Goal: Transaction & Acquisition: Purchase product/service

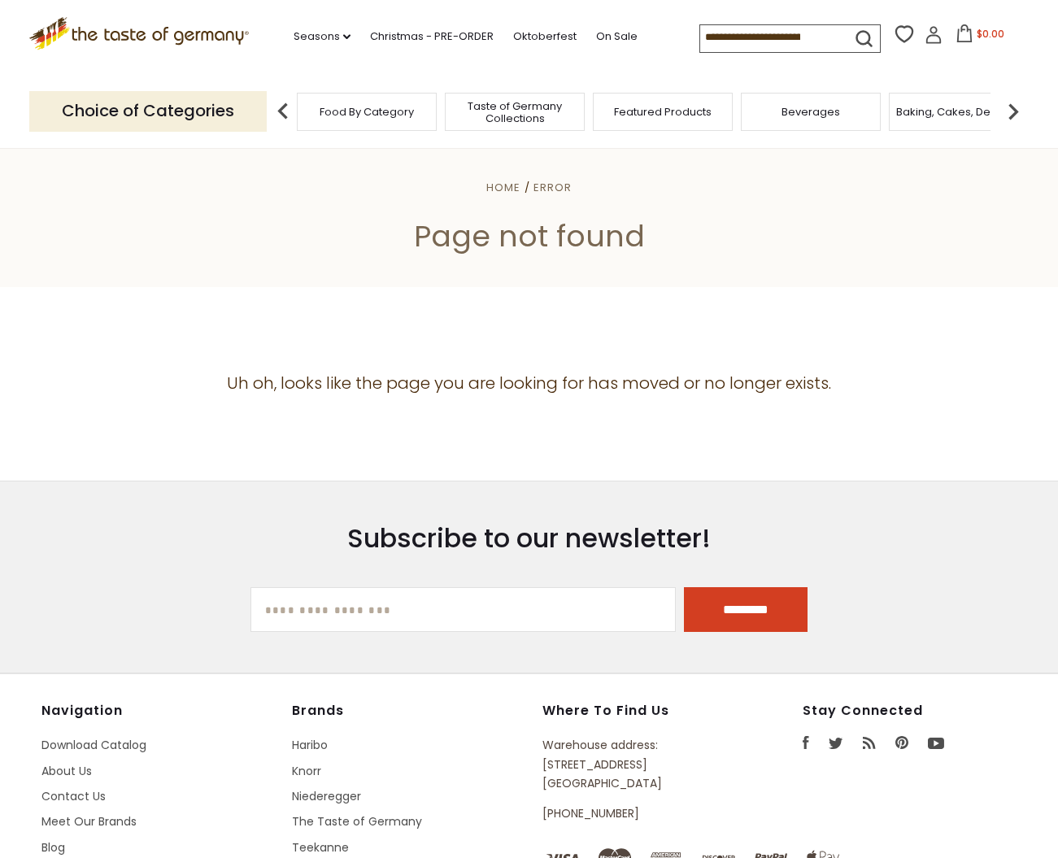
click at [102, 28] on icon ".st0{fill:#EDD300;} .st1{fill:#D33E21;}" at bounding box center [139, 33] width 220 height 33
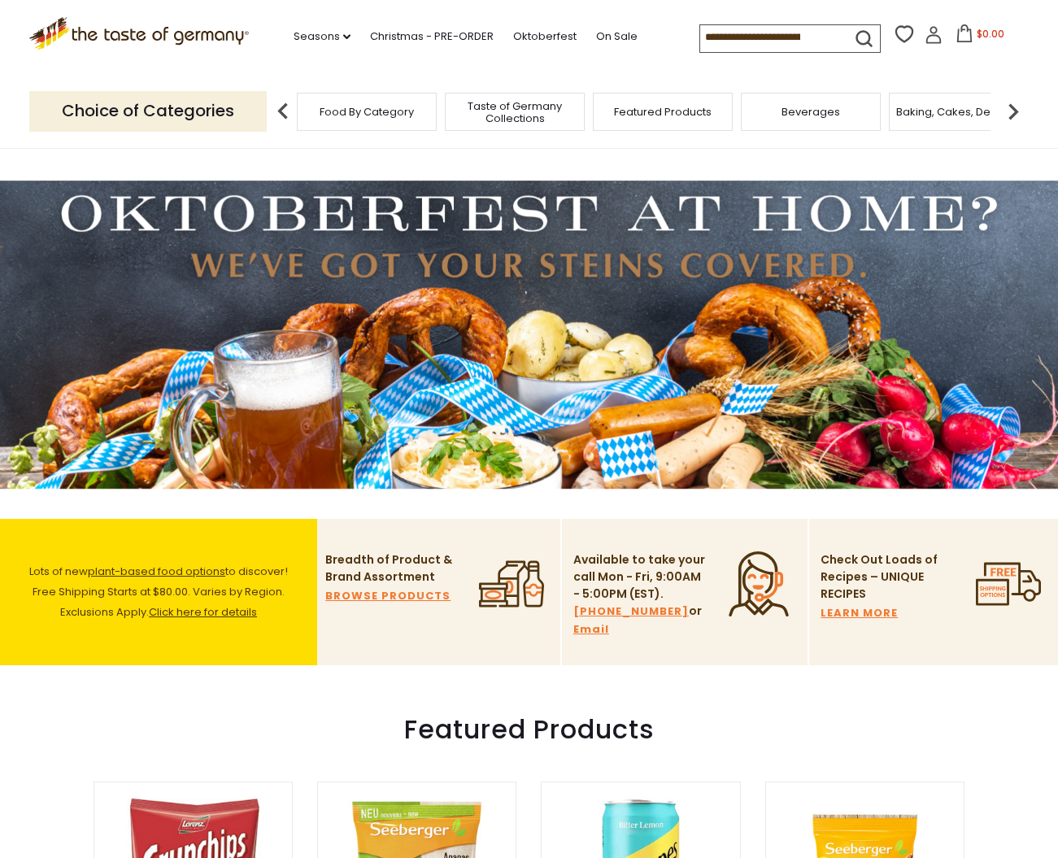
click at [345, 115] on span "Food By Category" at bounding box center [366, 112] width 94 height 12
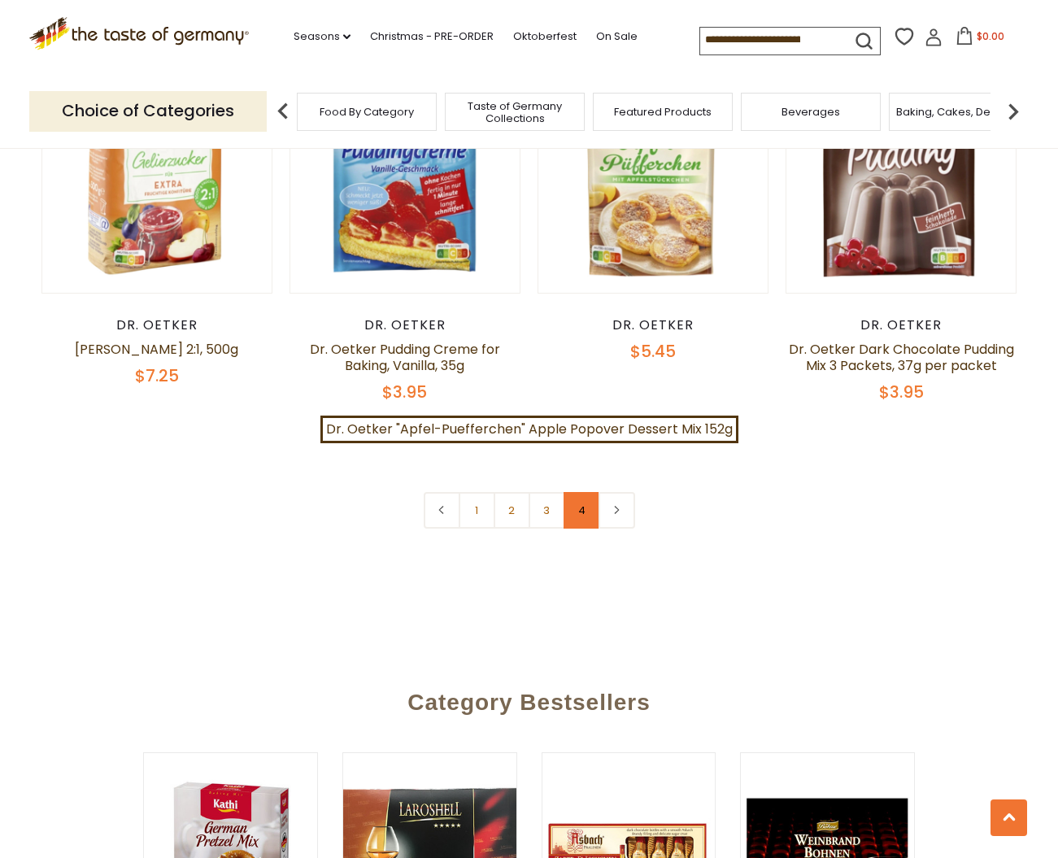
scroll to position [3492, 0]
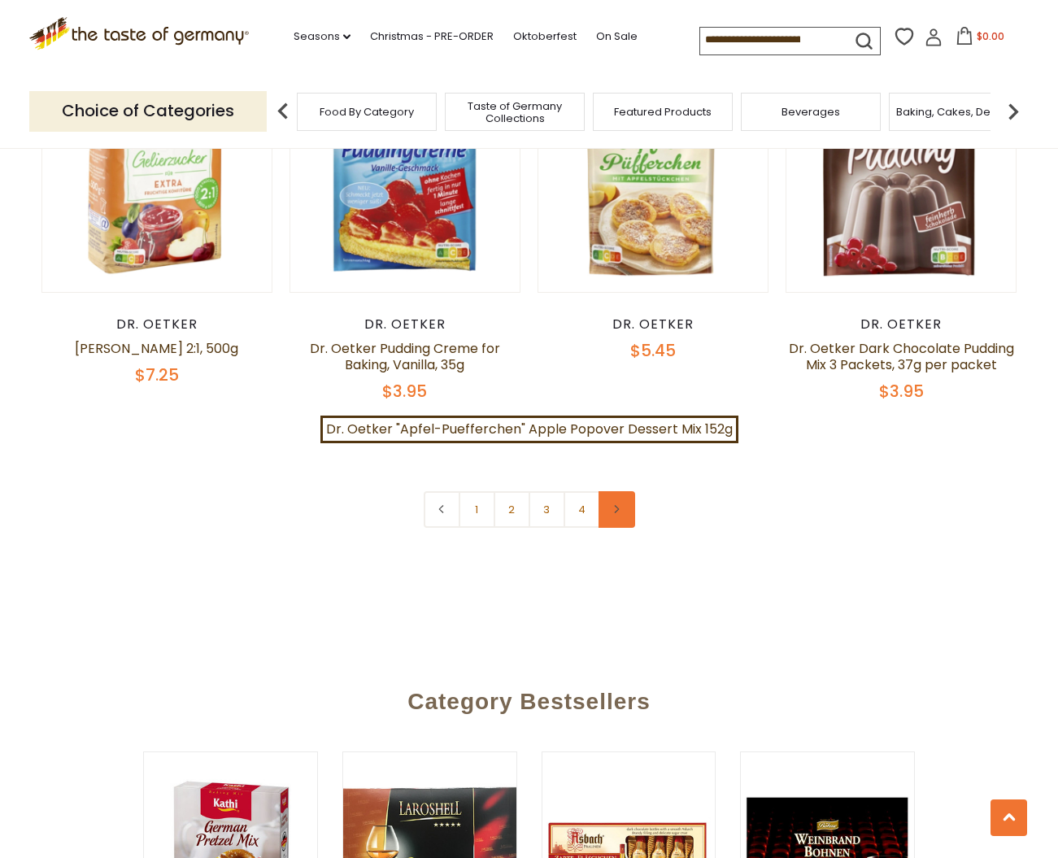
click at [616, 505] on icon at bounding box center [616, 509] width 10 height 8
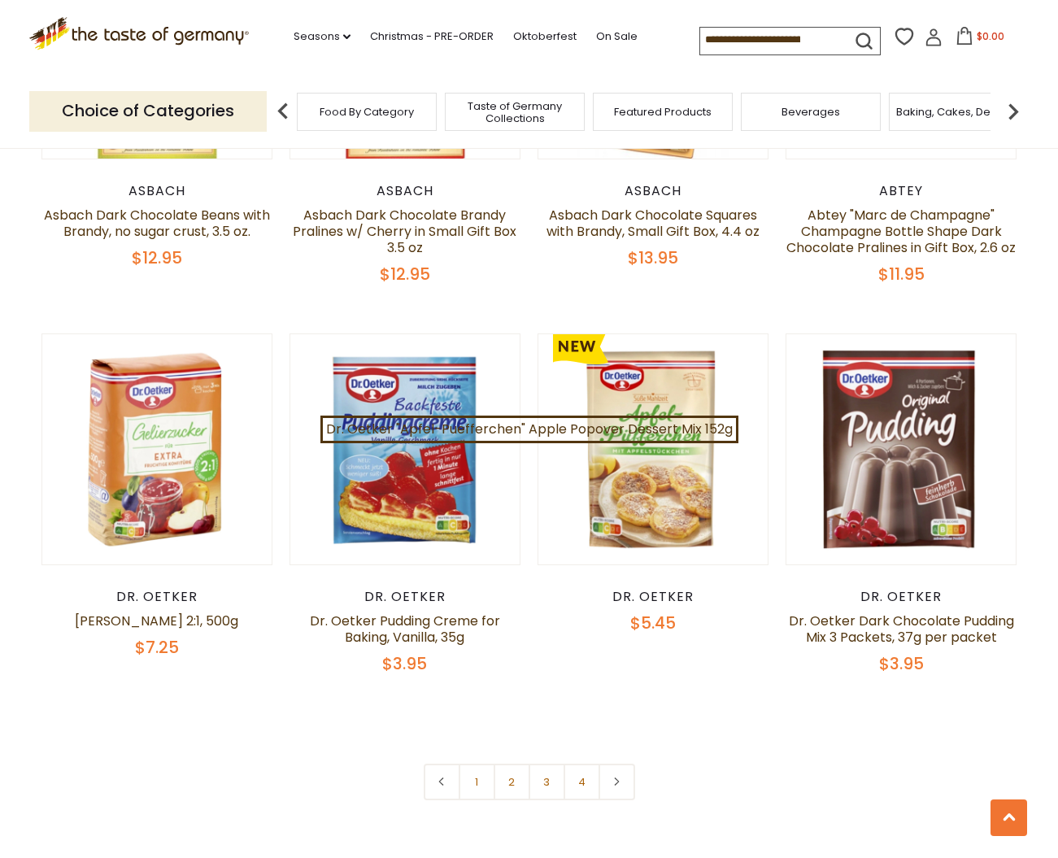
scroll to position [3220, 0]
click at [614, 776] on icon at bounding box center [616, 780] width 10 height 8
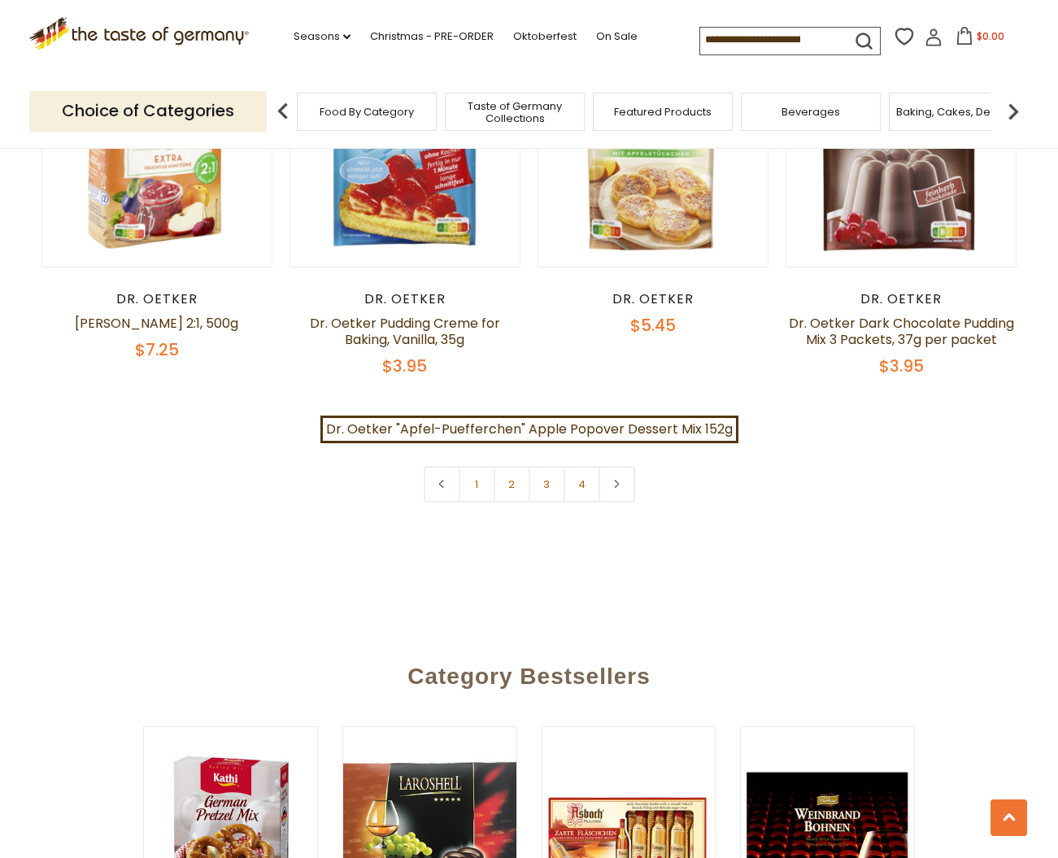
scroll to position [3531, 0]
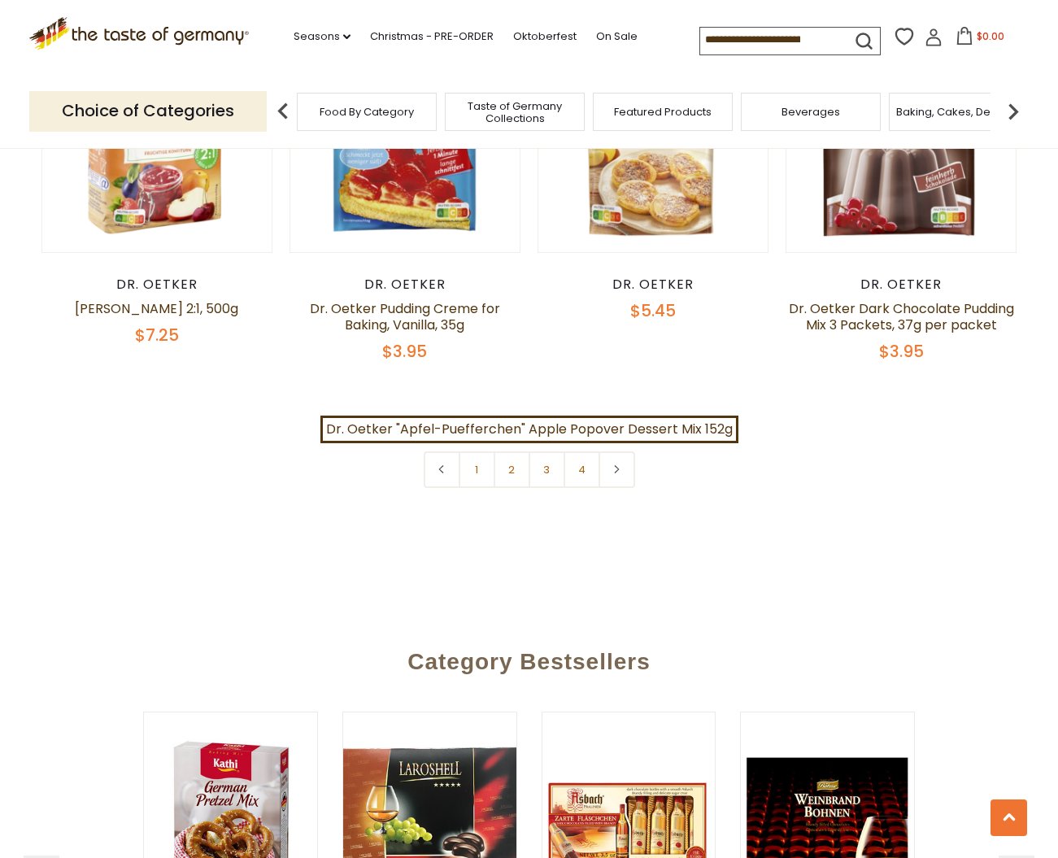
click at [476, 451] on link "1" at bounding box center [477, 469] width 37 height 37
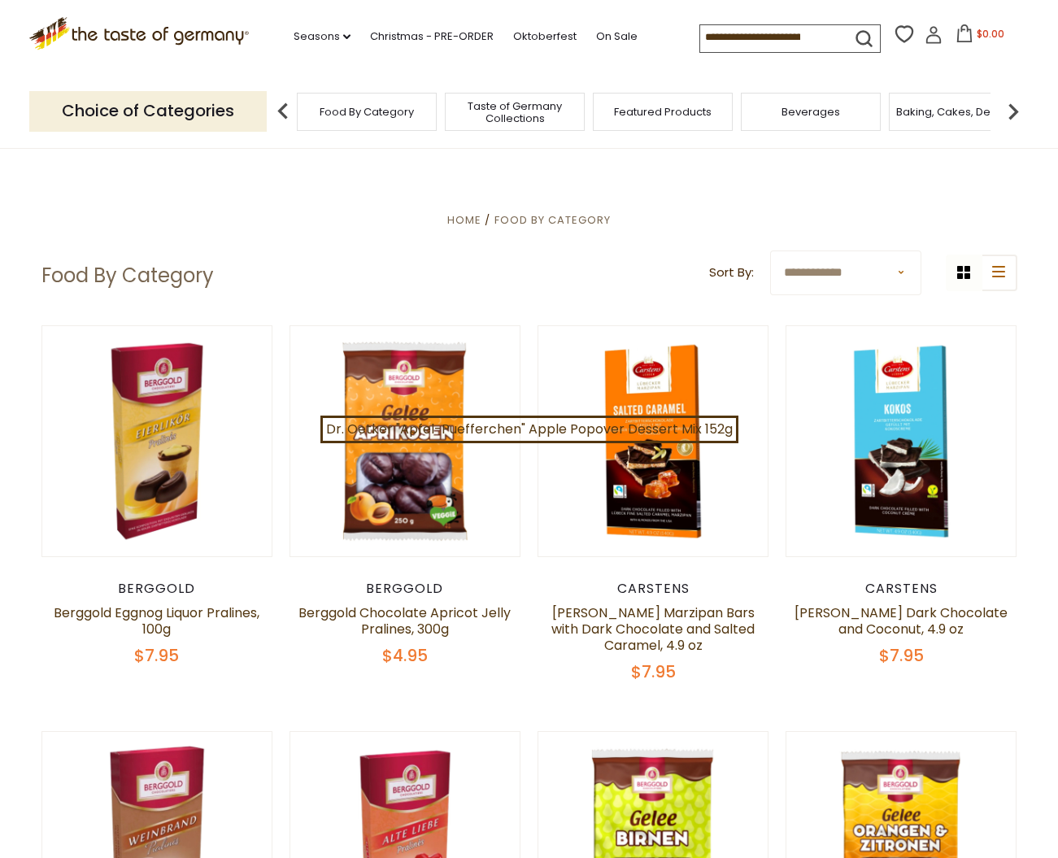
scroll to position [0, 0]
click at [293, 33] on link "Seasons dropdown_arrow" at bounding box center [321, 37] width 57 height 18
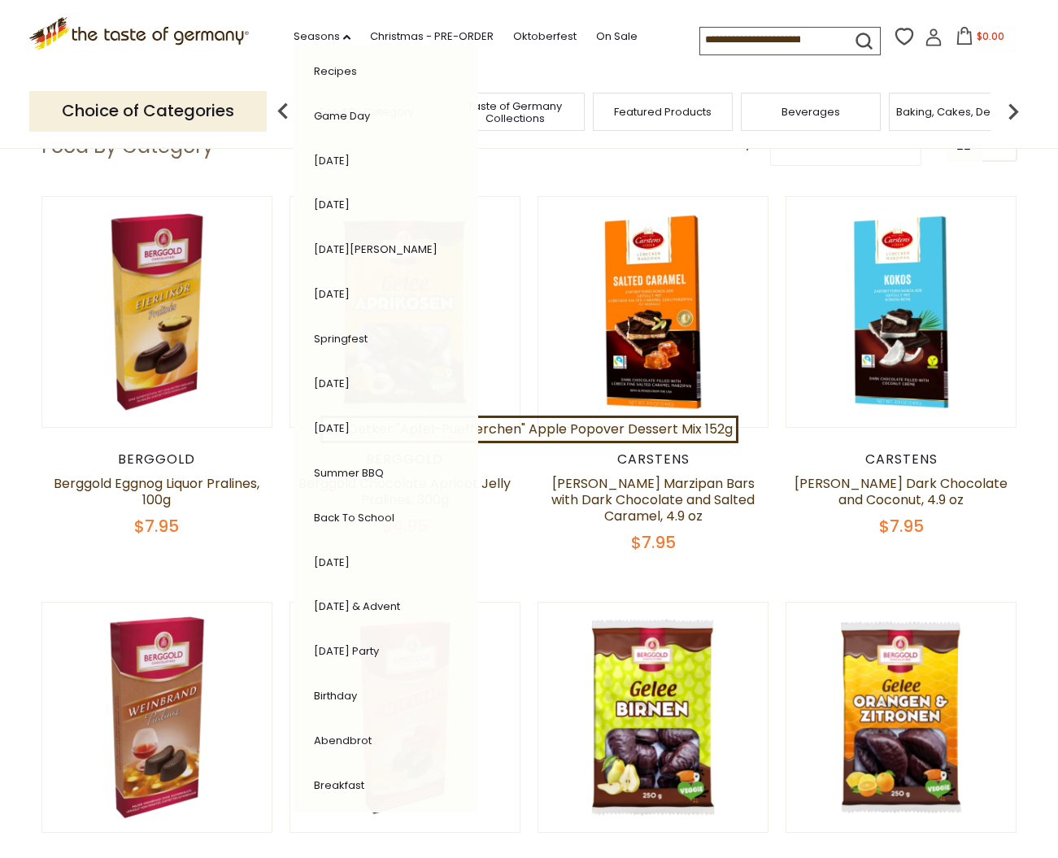
scroll to position [131, 0]
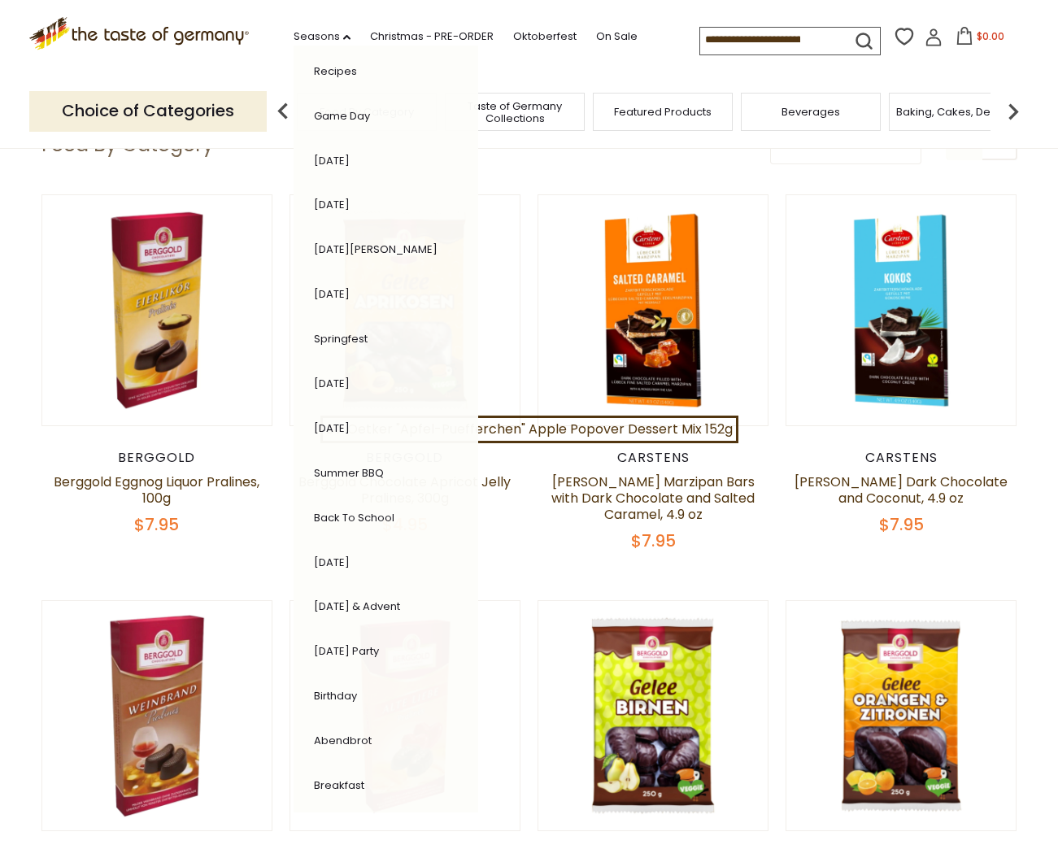
click at [314, 598] on link "[DATE] & Advent" at bounding box center [357, 605] width 86 height 15
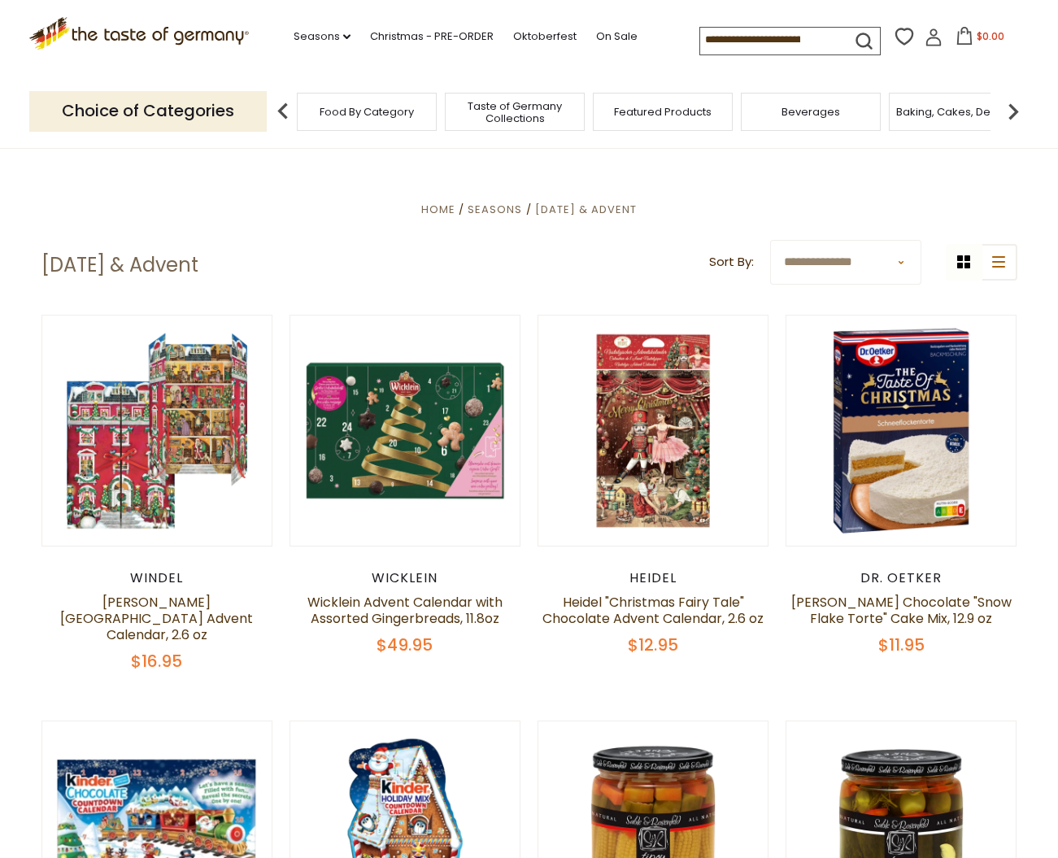
scroll to position [280, 0]
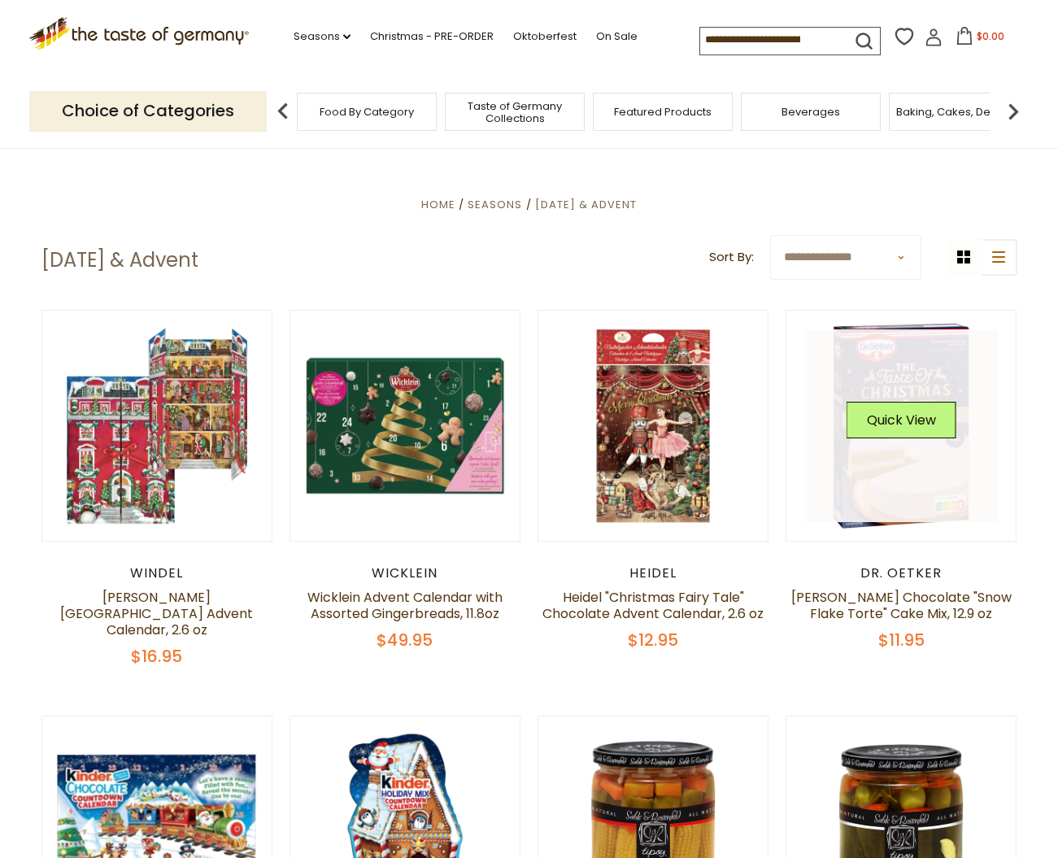
click at [895, 489] on link at bounding box center [900, 425] width 193 height 193
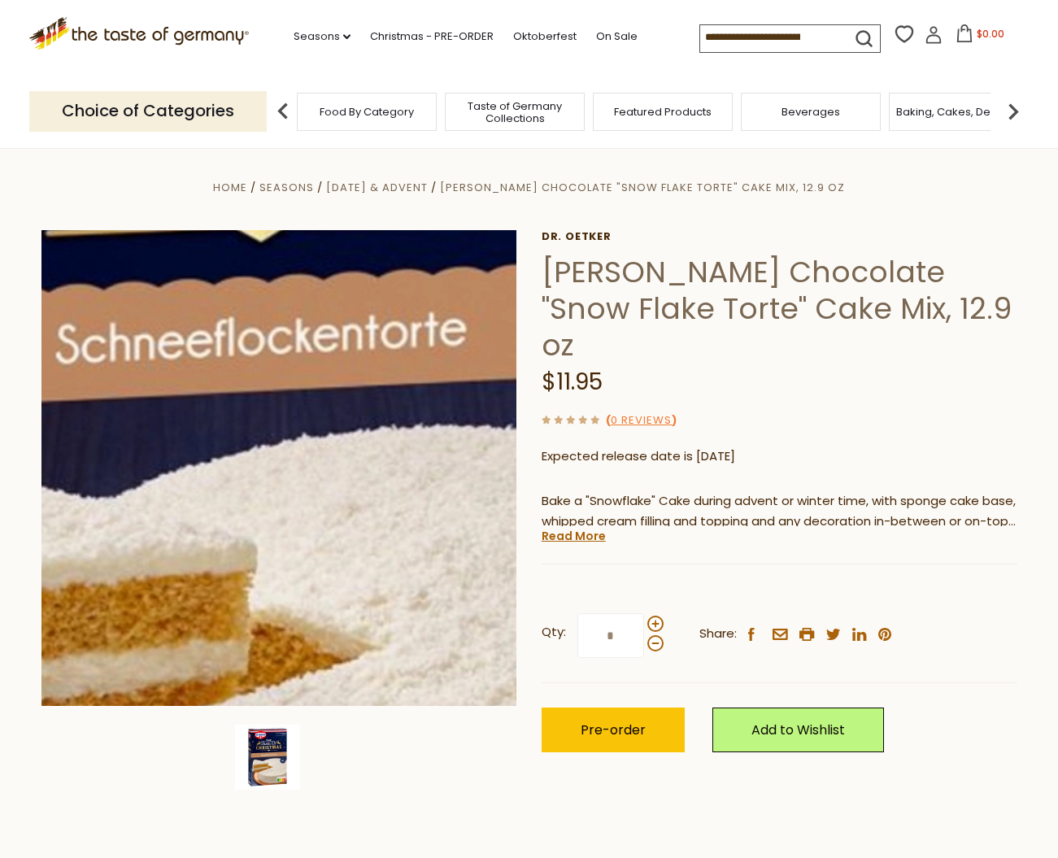
click at [300, 495] on img at bounding box center [279, 468] width 476 height 476
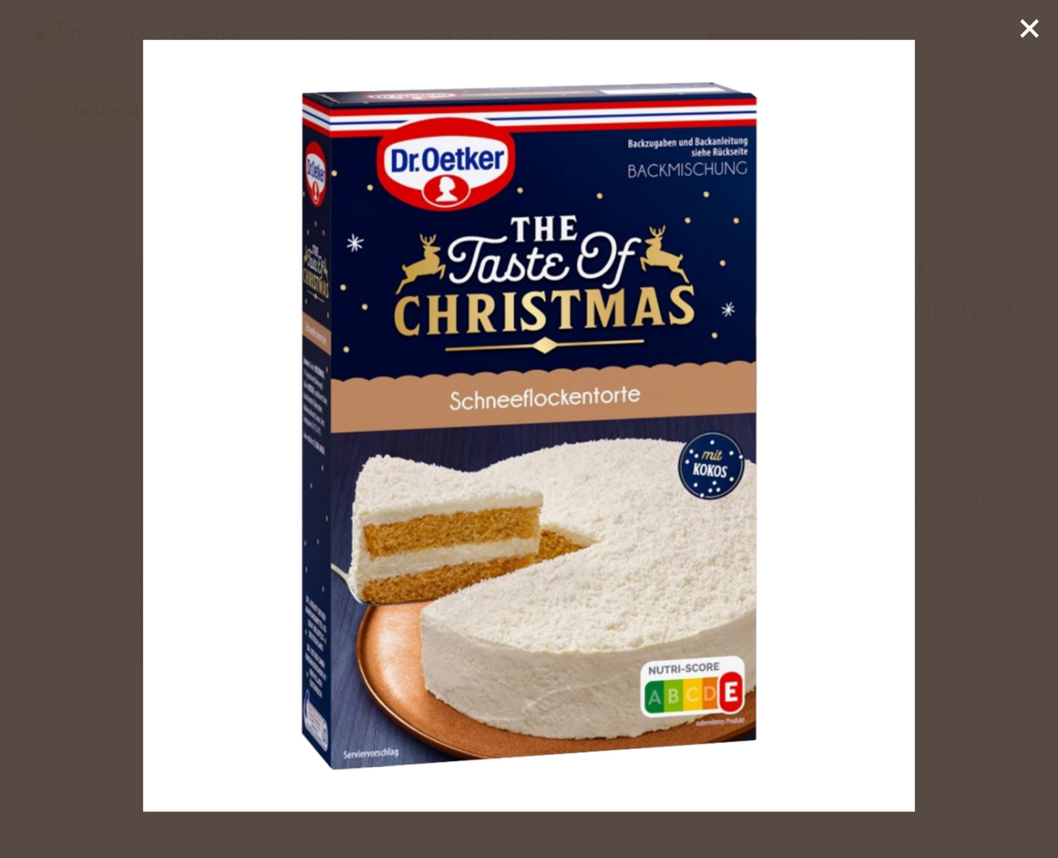
click at [1028, 31] on line at bounding box center [1029, 28] width 16 height 16
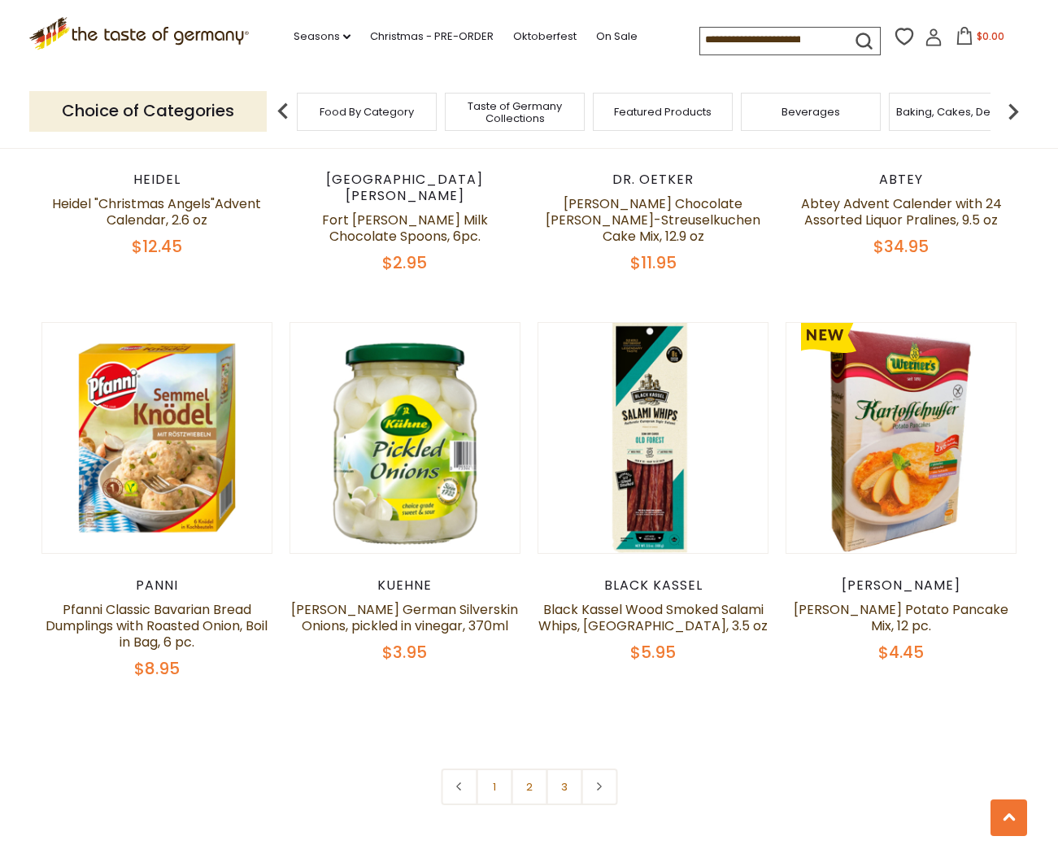
scroll to position [3518, 0]
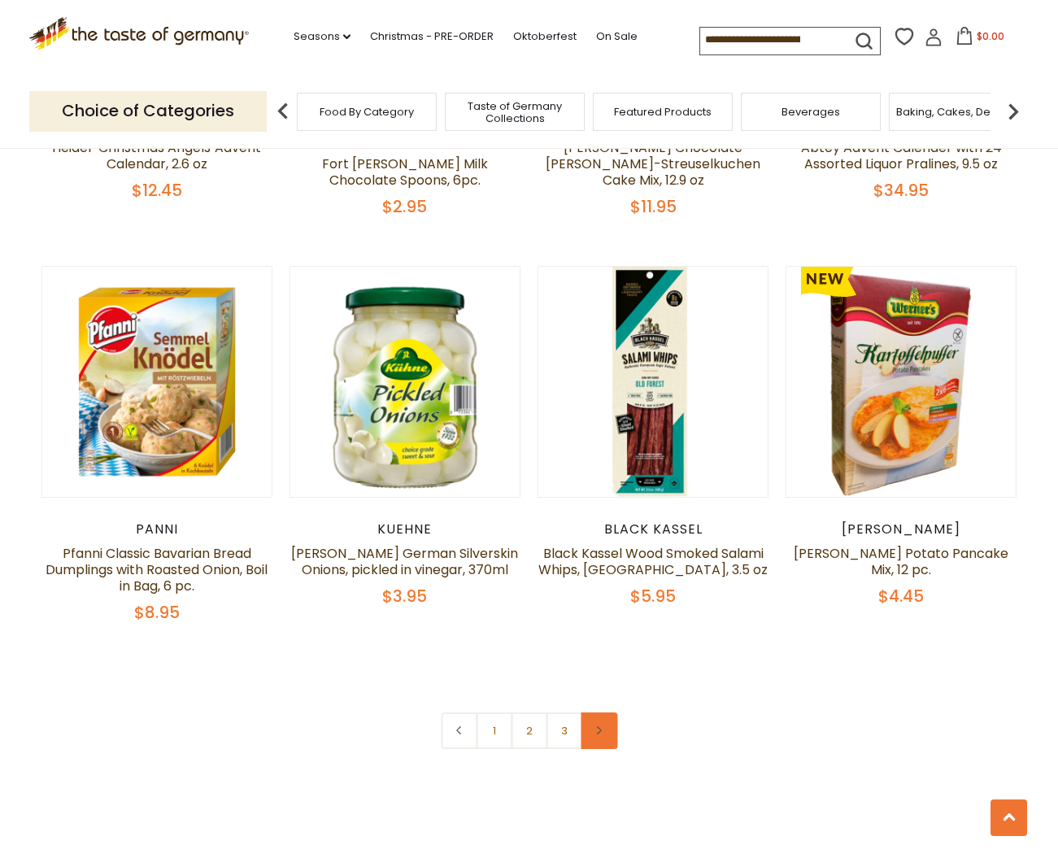
click at [598, 726] on icon at bounding box center [599, 730] width 10 height 8
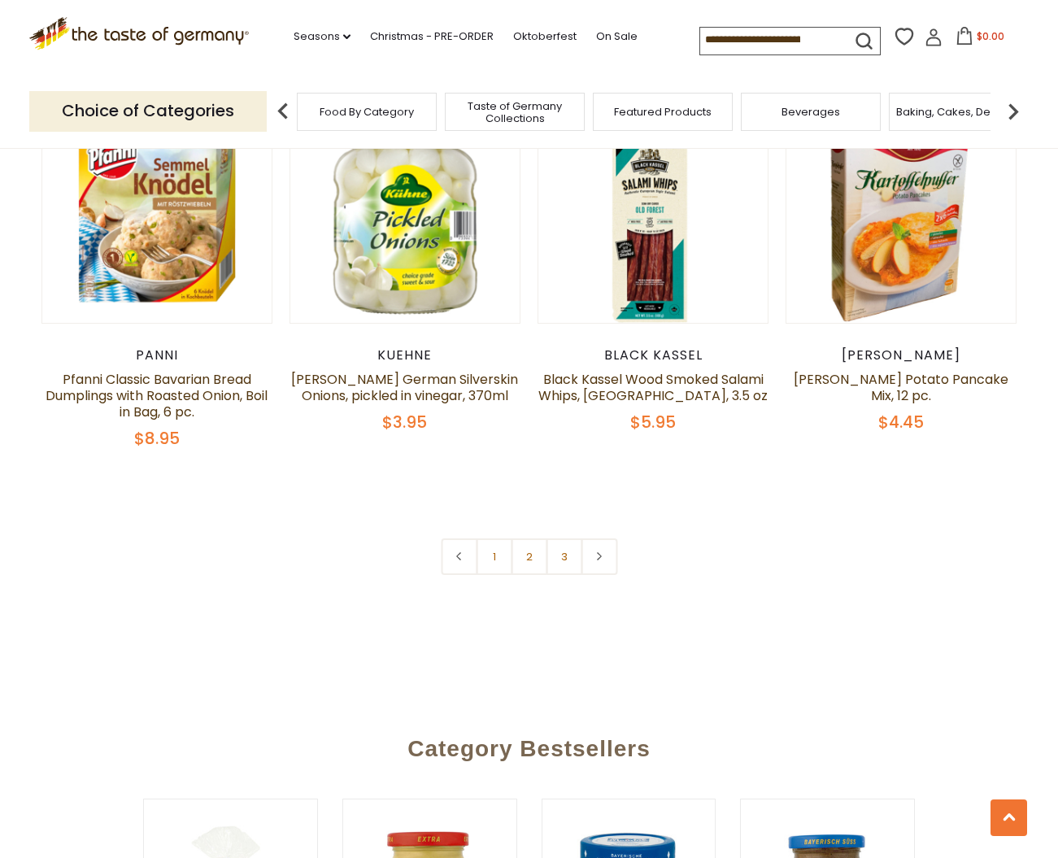
scroll to position [3696, 0]
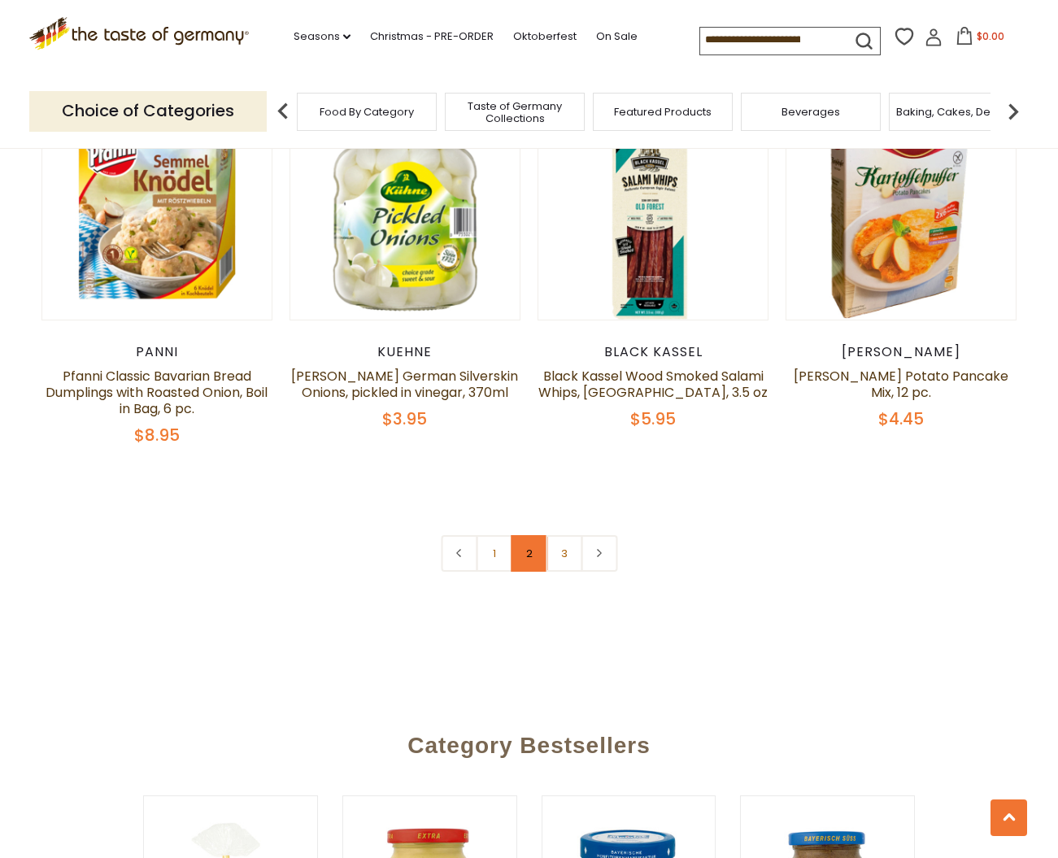
click at [532, 535] on link "2" at bounding box center [529, 553] width 37 height 37
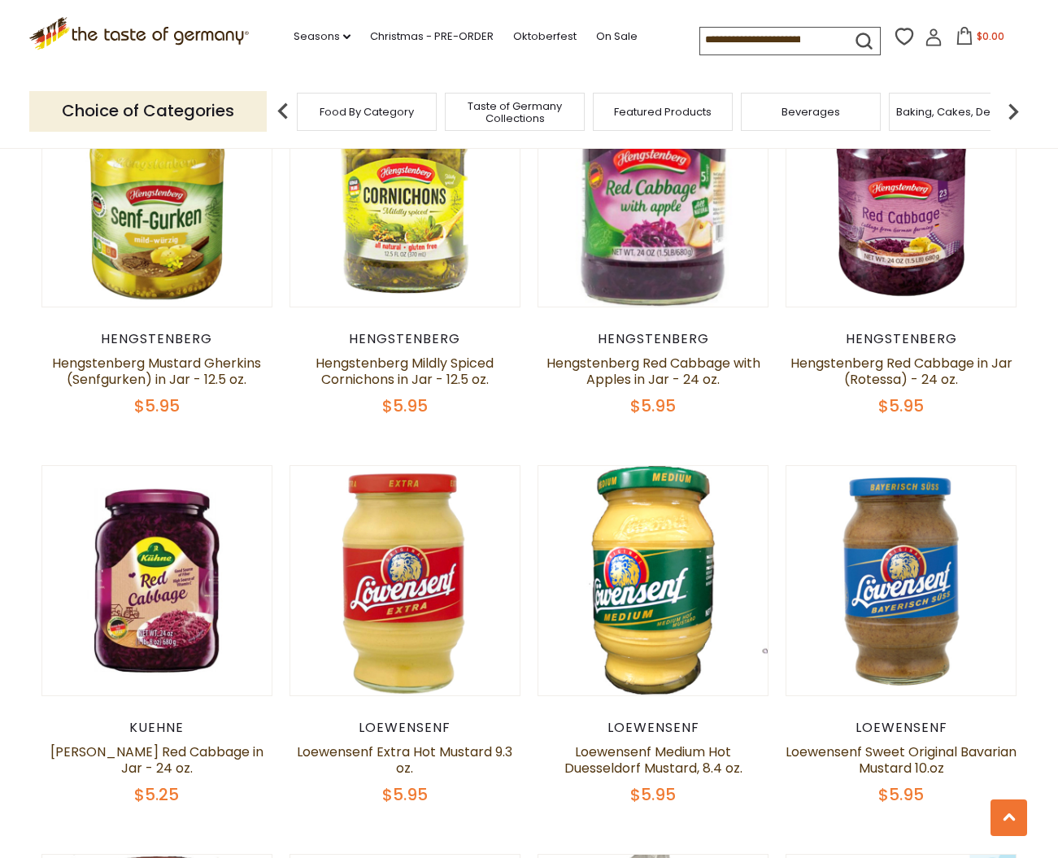
scroll to position [2542, 0]
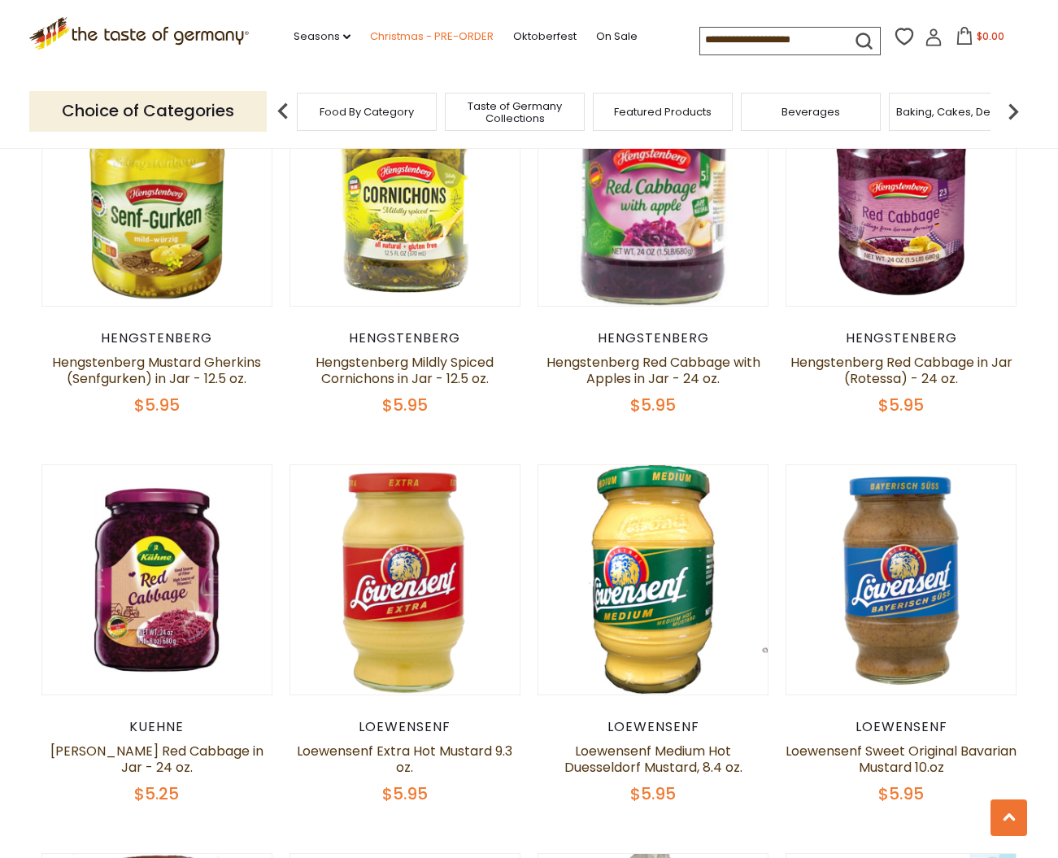
click at [370, 35] on link "Christmas - PRE-ORDER" at bounding box center [432, 37] width 124 height 18
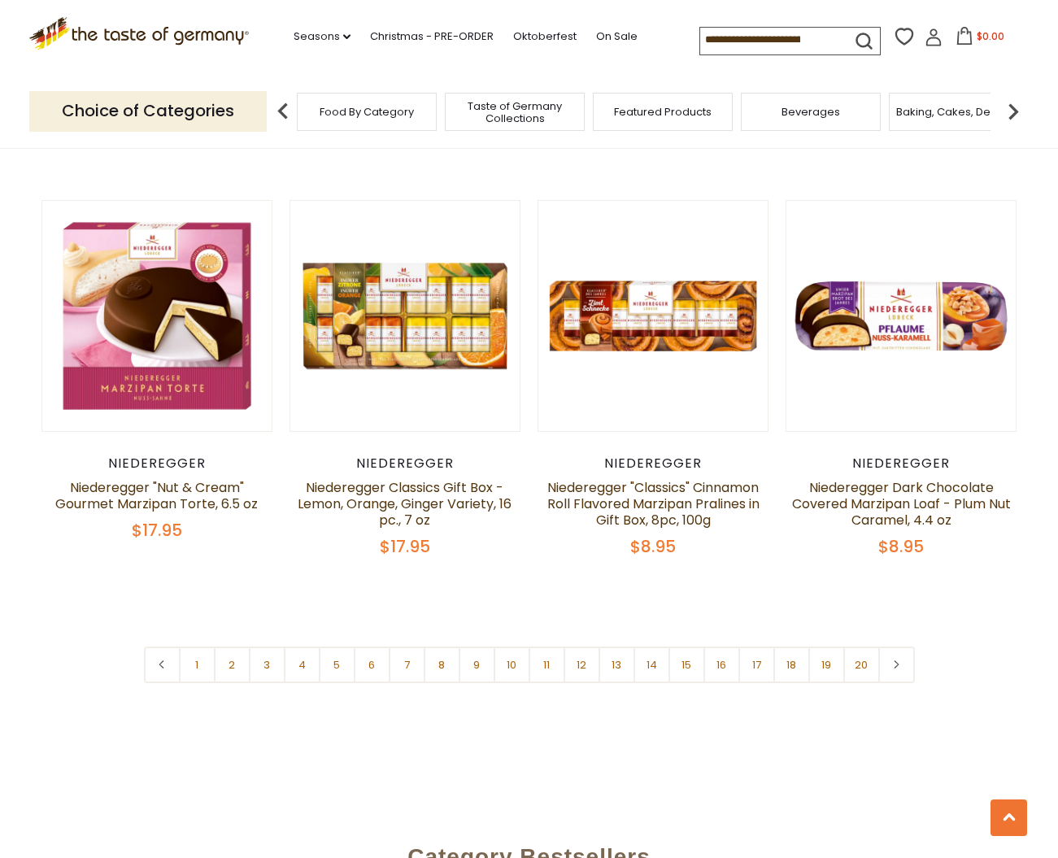
scroll to position [3623, 0]
